Goal: Information Seeking & Learning: Learn about a topic

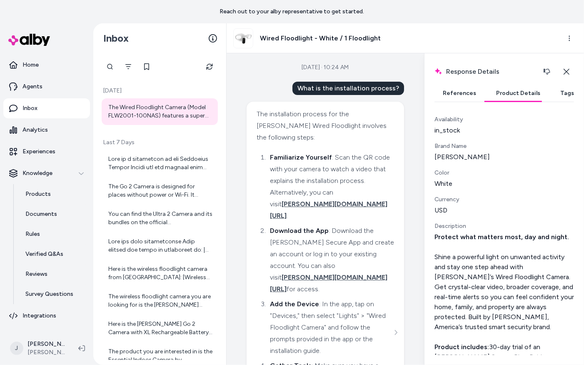
scroll to position [409, 0]
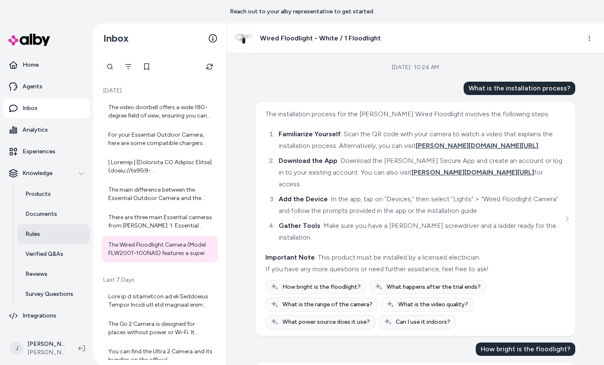
click at [38, 233] on p "Rules" at bounding box center [32, 234] width 15 height 8
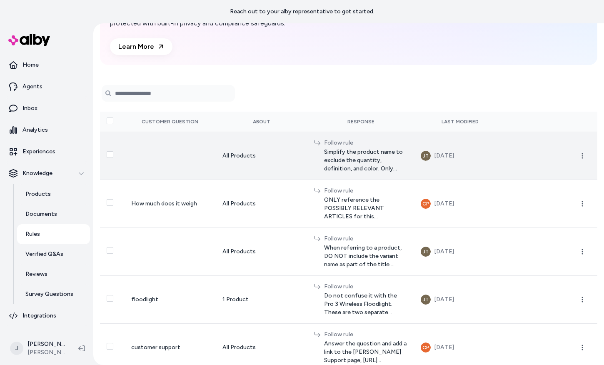
scroll to position [77, 0]
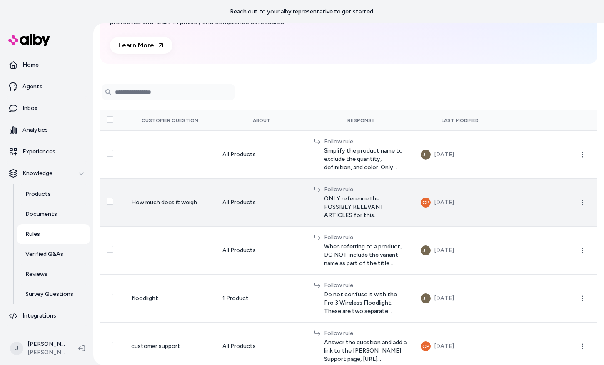
click at [197, 213] on td "How much does it weigh" at bounding box center [171, 202] width 92 height 48
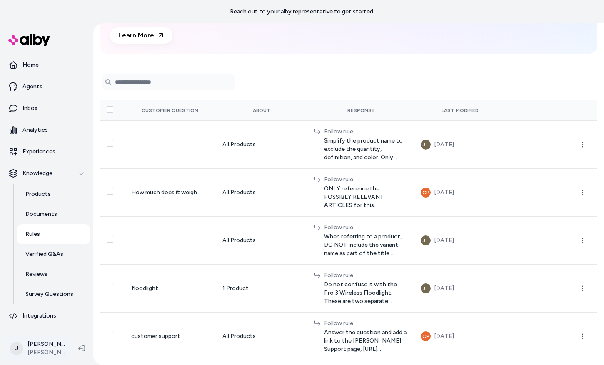
click at [38, 341] on html "Reach out to your alby representative to get started. Home Agents Inbox Analyti…" at bounding box center [302, 182] width 604 height 365
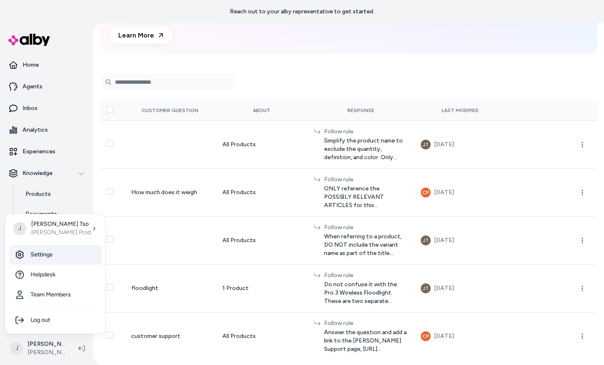
click at [52, 252] on link "Settings" at bounding box center [55, 255] width 93 height 20
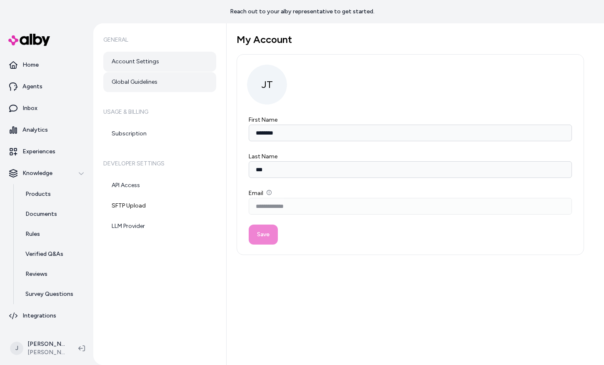
click at [144, 86] on link "Global Guidelines" at bounding box center [159, 82] width 113 height 20
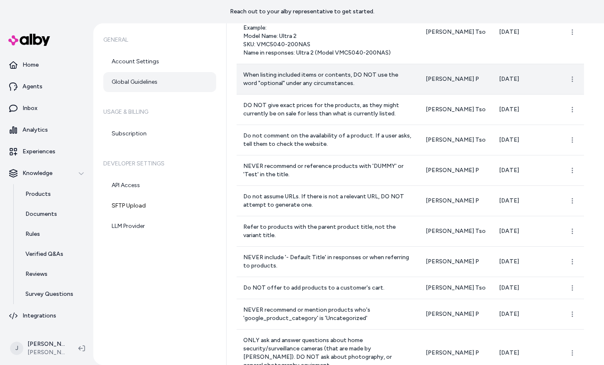
scroll to position [169, 0]
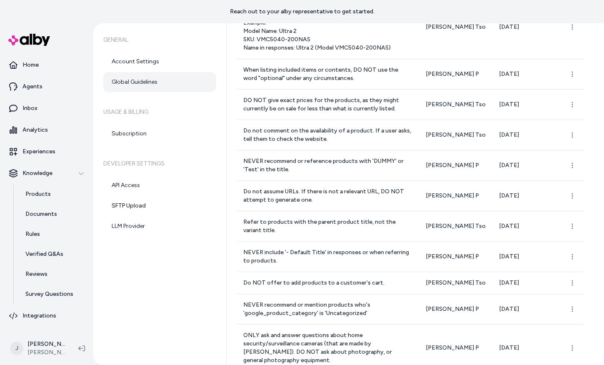
click at [40, 97] on ul "Home Agents Inbox Analytics Experiences Knowledge Products Documents Rules Veri…" at bounding box center [46, 190] width 87 height 271
click at [39, 86] on p "Agents" at bounding box center [33, 87] width 20 height 8
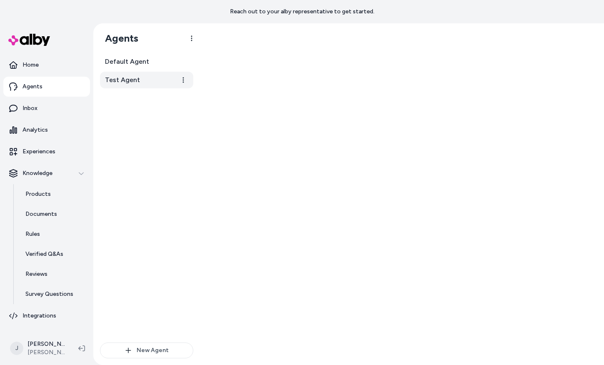
click at [126, 78] on span "Test Agent" at bounding box center [122, 80] width 35 height 10
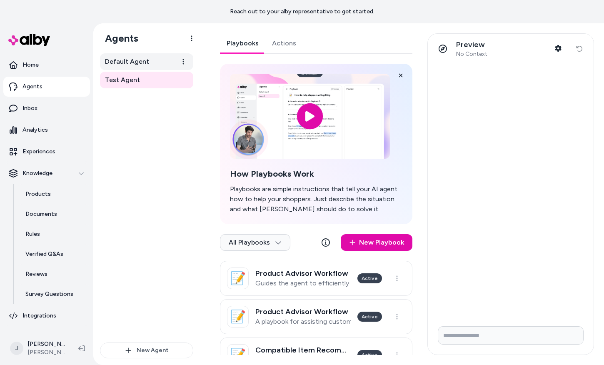
click at [122, 60] on span "Default Agent" at bounding box center [127, 62] width 44 height 10
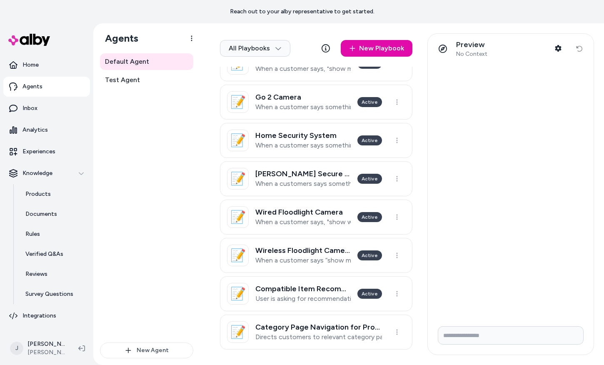
scroll to position [334, 0]
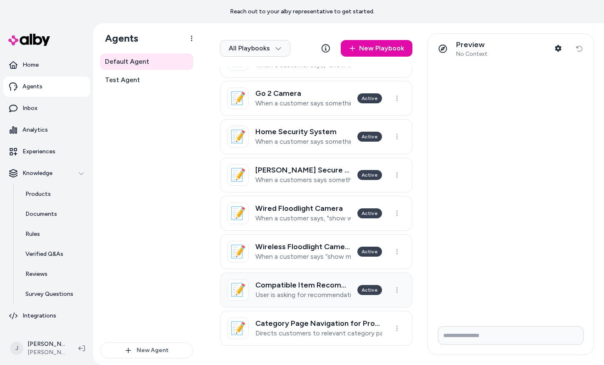
click at [289, 296] on p "User is asking for recommendations on what item to purchase or is specifically …" at bounding box center [303, 295] width 95 height 8
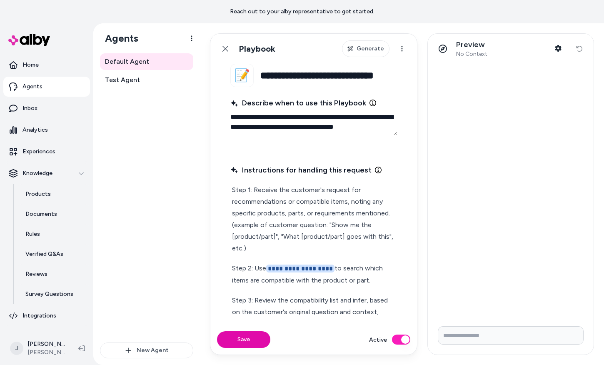
click at [285, 253] on p "Step 1: Receive the customer's request for recommendations or compatible items,…" at bounding box center [314, 219] width 164 height 70
click at [291, 265] on span "**********" at bounding box center [300, 269] width 68 height 8
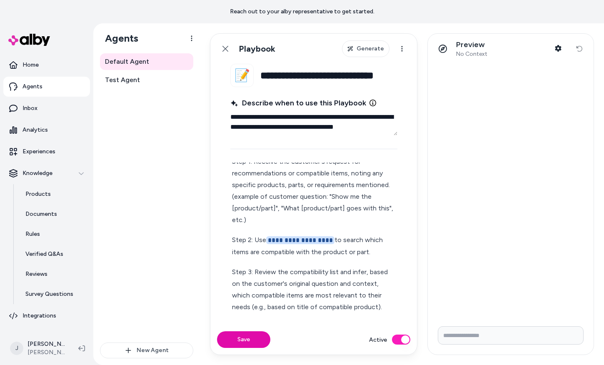
scroll to position [32, 0]
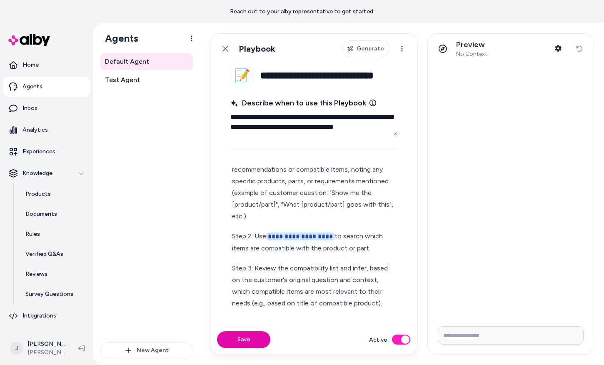
type textarea "*"
click at [311, 272] on p "Step 3: Review the compatibility list and infer, based on the customer's origin…" at bounding box center [314, 286] width 164 height 47
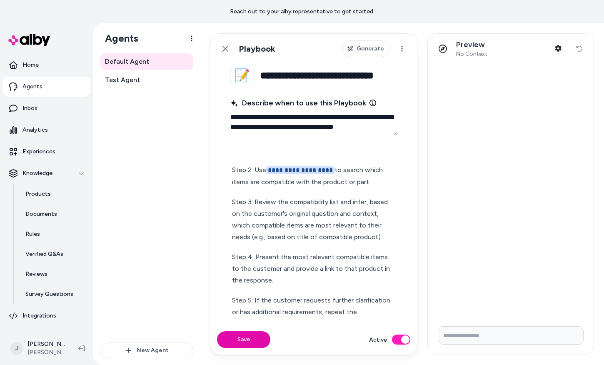
scroll to position [100, 0]
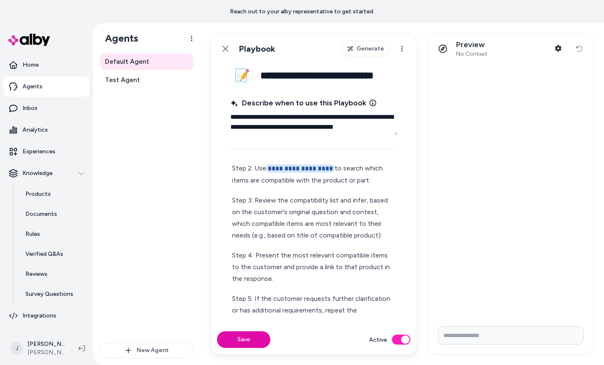
click at [309, 267] on p "Step 4: Present the most relevant compatible items to the customer and provide …" at bounding box center [314, 267] width 164 height 35
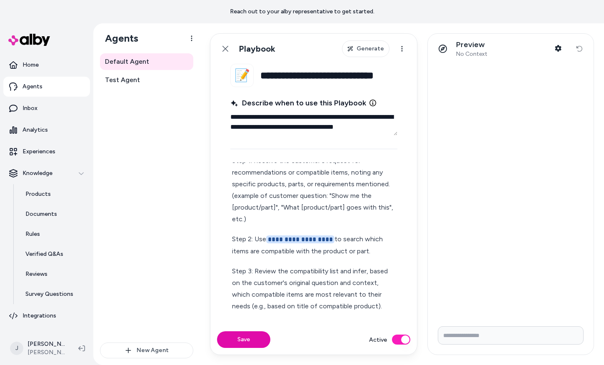
scroll to position [0, 0]
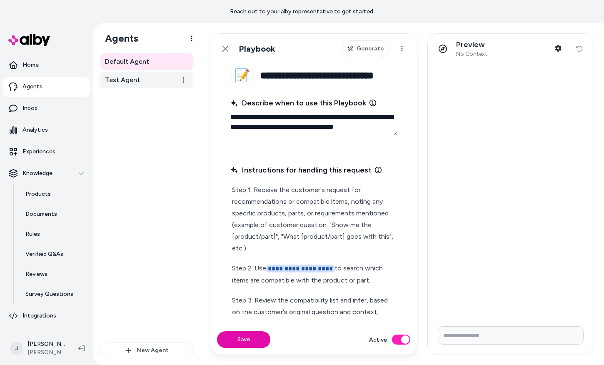
click at [111, 79] on span "Test Agent" at bounding box center [122, 80] width 35 height 10
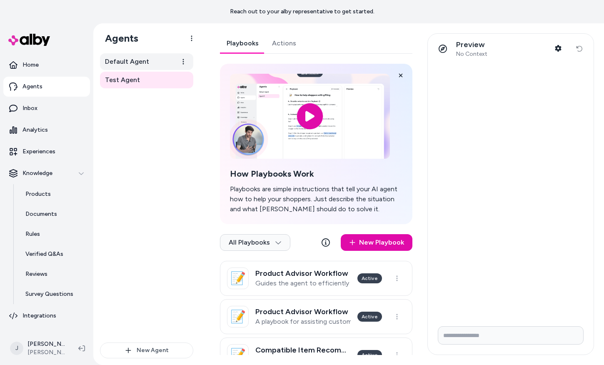
click at [125, 62] on span "Default Agent" at bounding box center [127, 62] width 44 height 10
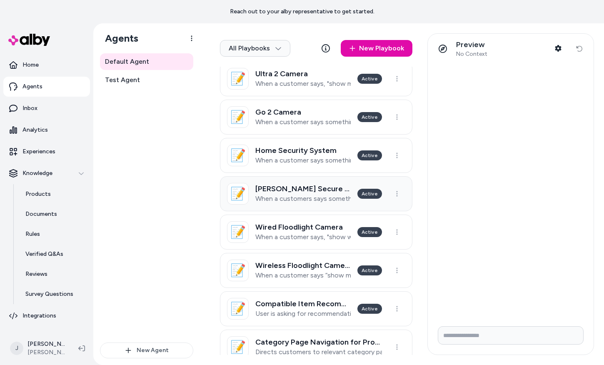
scroll to position [334, 0]
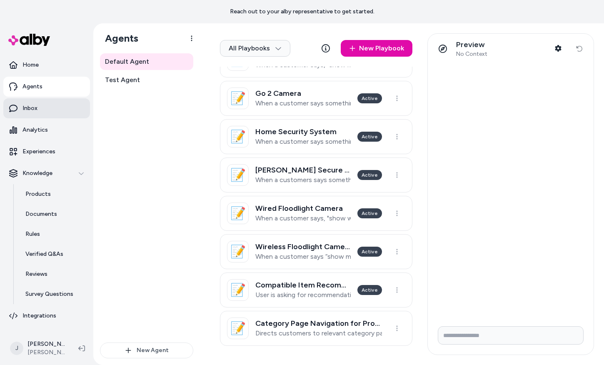
click at [23, 103] on link "Inbox" at bounding box center [46, 108] width 87 height 20
click at [25, 107] on p "Inbox" at bounding box center [30, 108] width 15 height 8
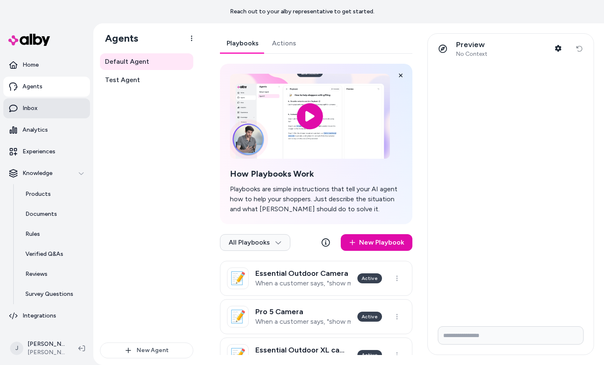
click at [18, 106] on link "Inbox" at bounding box center [46, 108] width 87 height 20
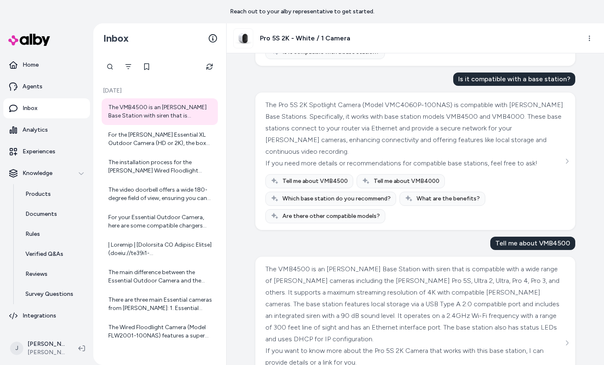
scroll to position [289, 0]
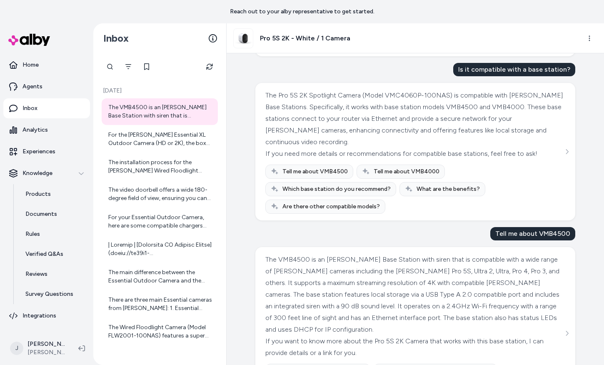
click at [561, 152] on div "The Pro 5S 2K Spotlight Camera (Model VMC4060P-100NAS) is compatible with Arlo …" at bounding box center [416, 152] width 300 height 124
click at [564, 150] on icon "See more" at bounding box center [567, 152] width 6 height 6
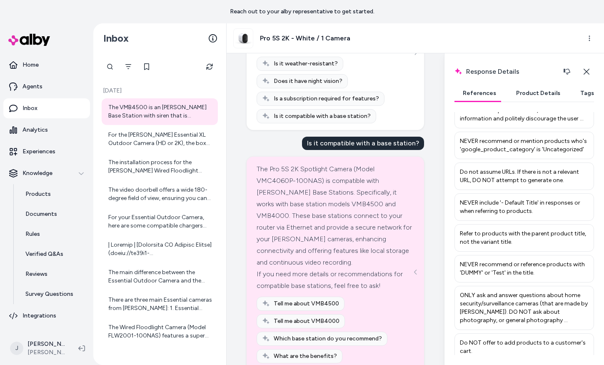
scroll to position [303, 0]
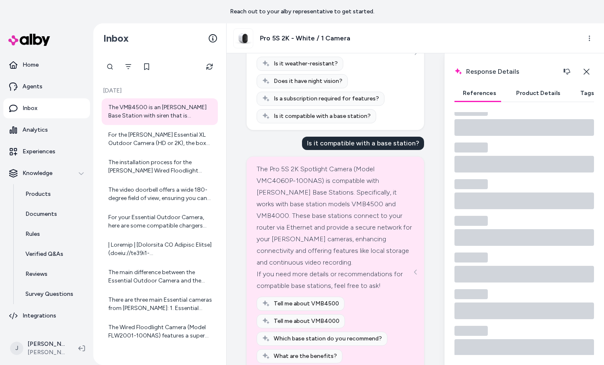
click at [529, 90] on button "Product Details" at bounding box center [538, 93] width 61 height 17
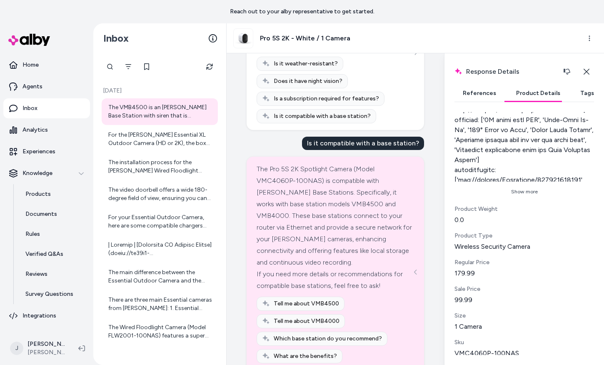
scroll to position [3, 0]
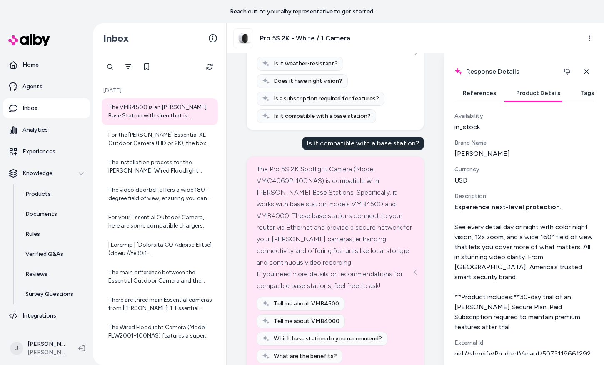
click at [573, 98] on button "Tags" at bounding box center [587, 93] width 30 height 17
